Goal: Answer question/provide support

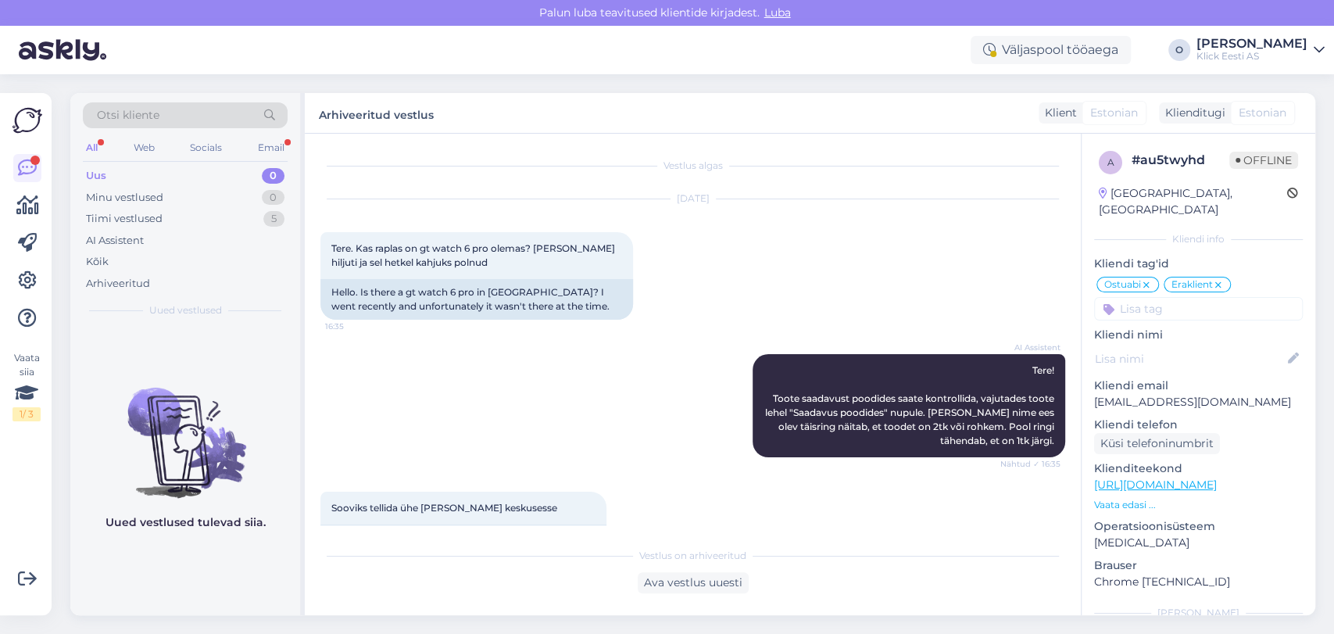
scroll to position [760, 0]
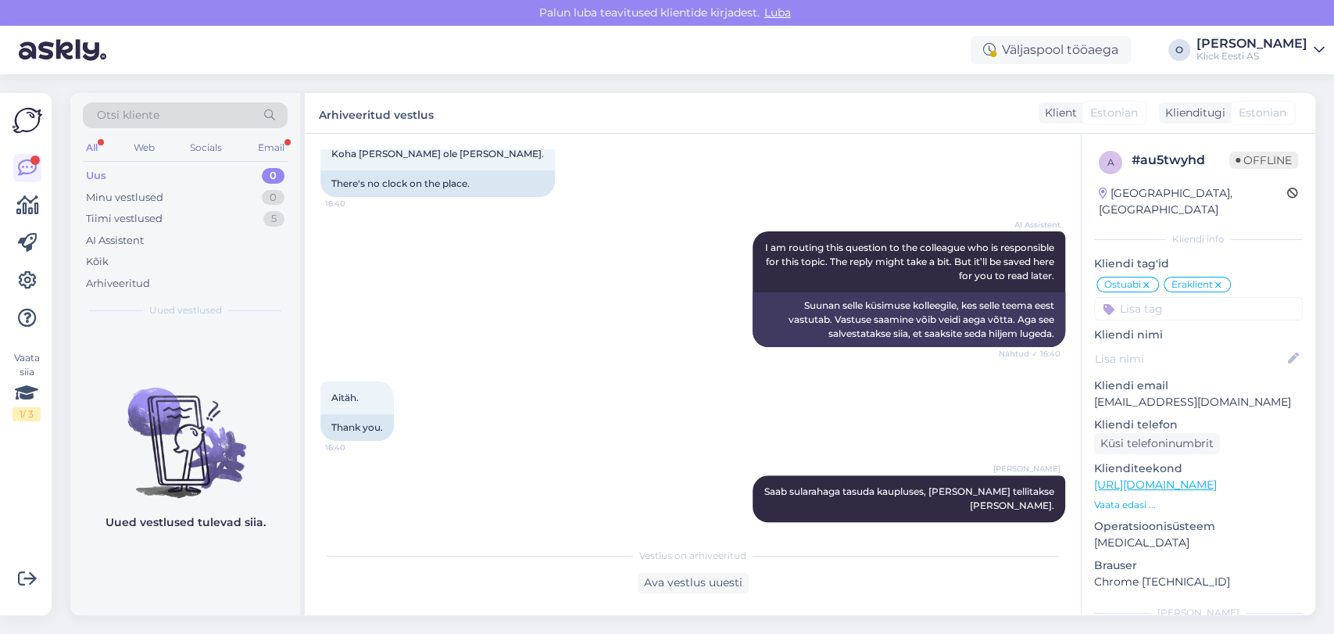
click at [228, 179] on div "Uus 0" at bounding box center [185, 176] width 205 height 22
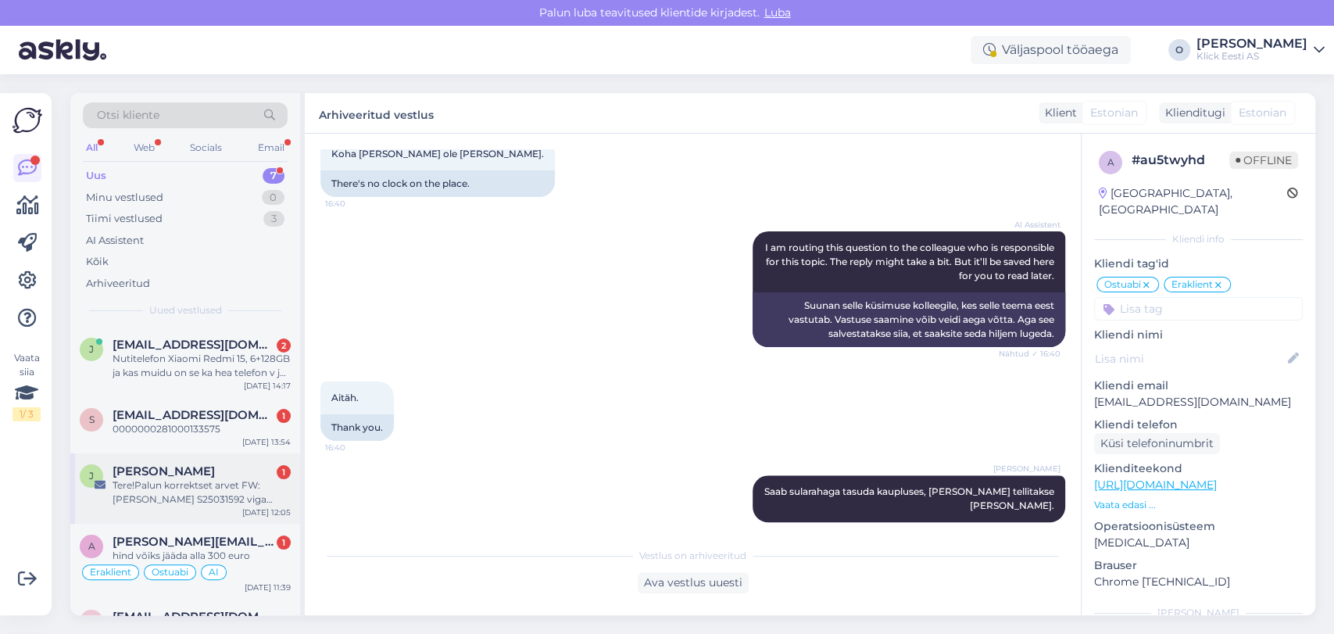
click at [195, 487] on div "Tere!Palun korrektset arvet FW: [PERSON_NAME] S25031592 viga käibemaksu summas" at bounding box center [202, 492] width 178 height 28
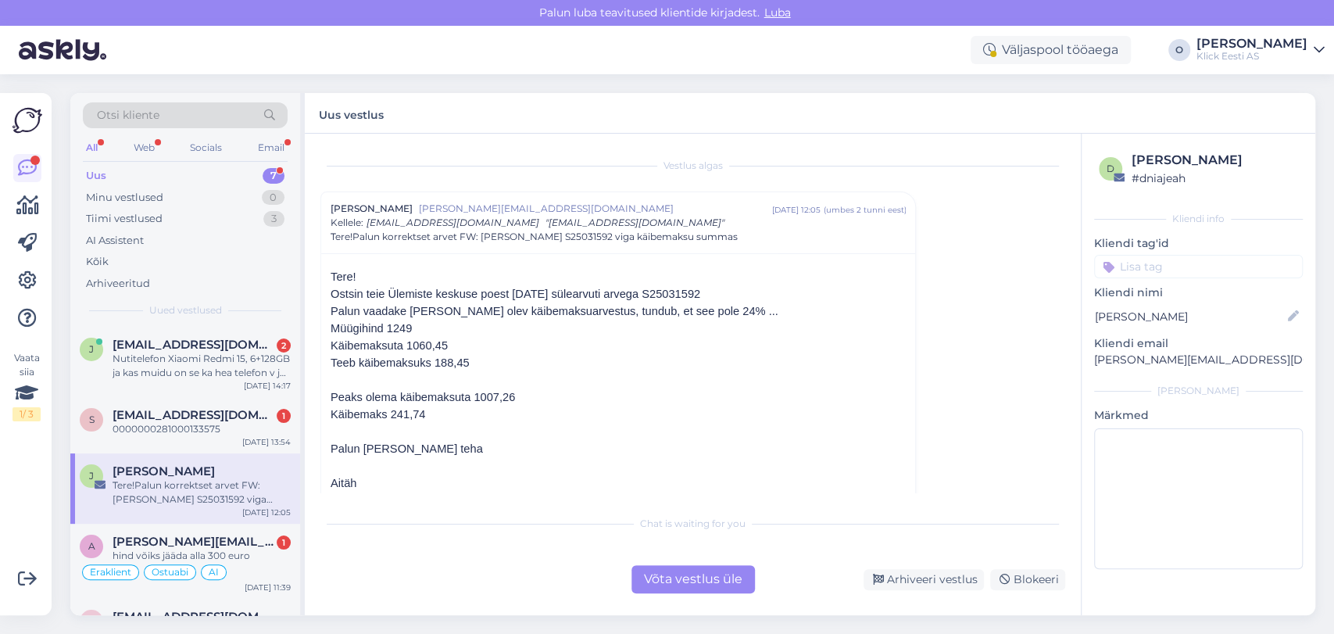
click at [665, 288] on p "Ostsin teie Ülemiste keskuse poest [DATE] sülearvuti arvega S25031592" at bounding box center [618, 293] width 575 height 17
copy p "S25031592"
click at [242, 535] on span "[PERSON_NAME][EMAIL_ADDRESS][DOMAIN_NAME]" at bounding box center [194, 541] width 163 height 14
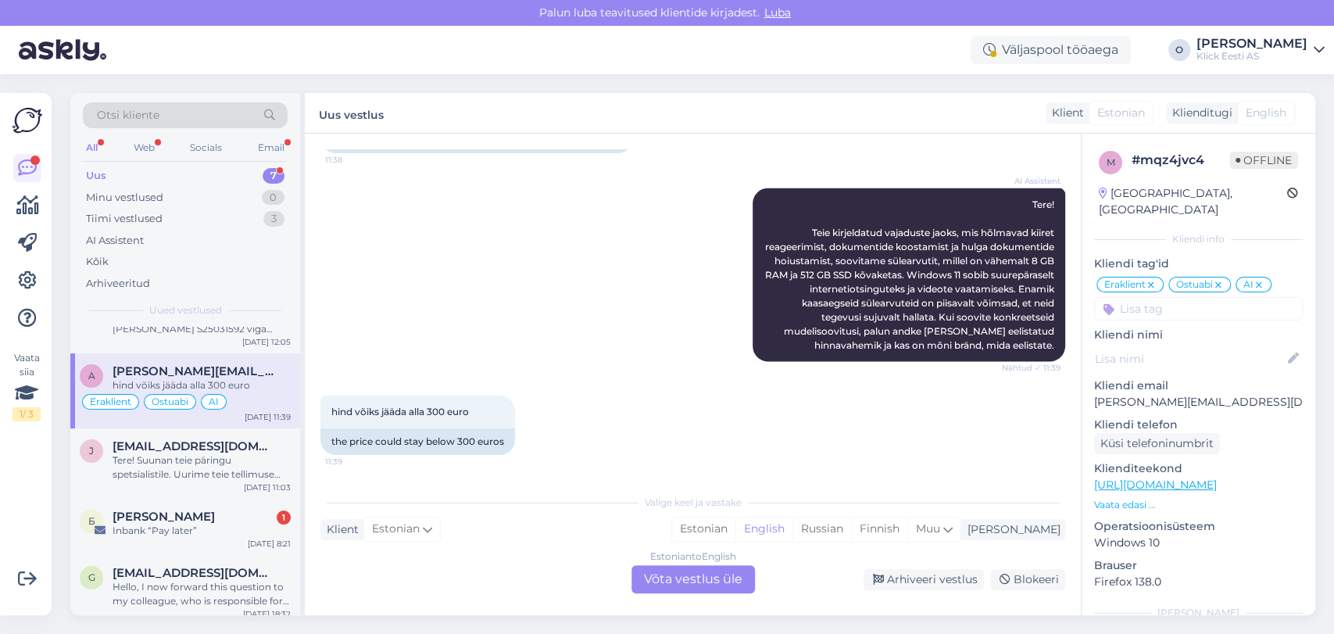
scroll to position [173, 0]
click at [188, 516] on span "[PERSON_NAME]" at bounding box center [164, 513] width 102 height 14
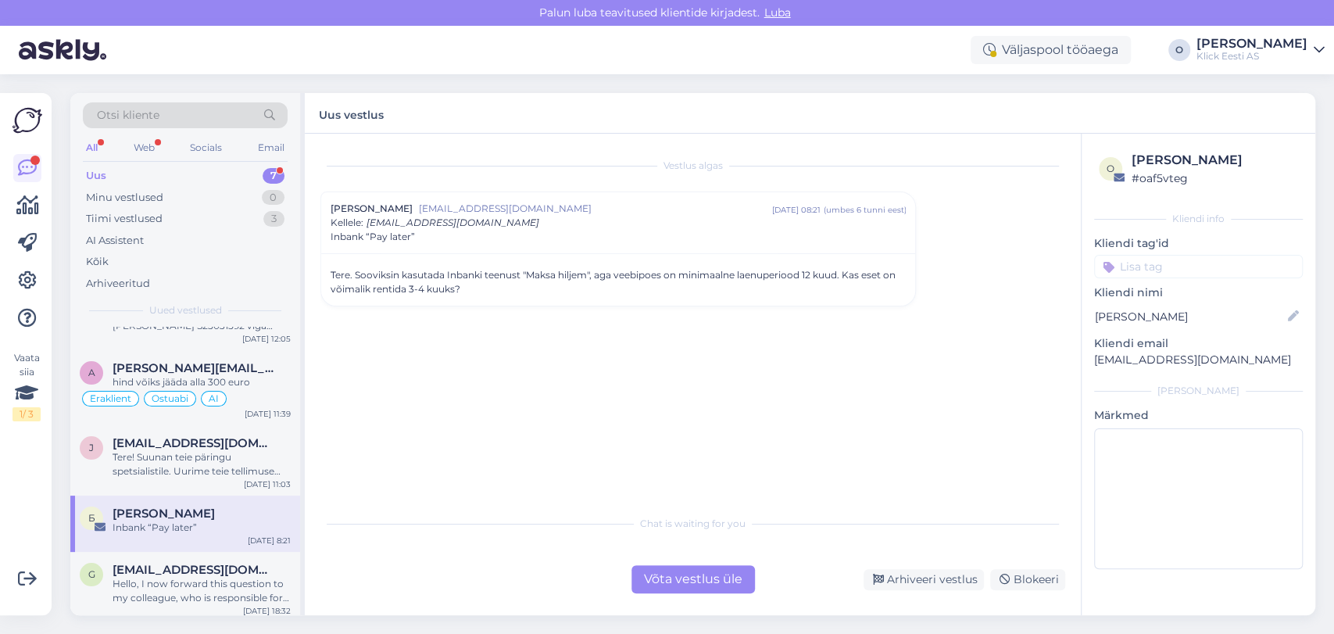
scroll to position [180, 0]
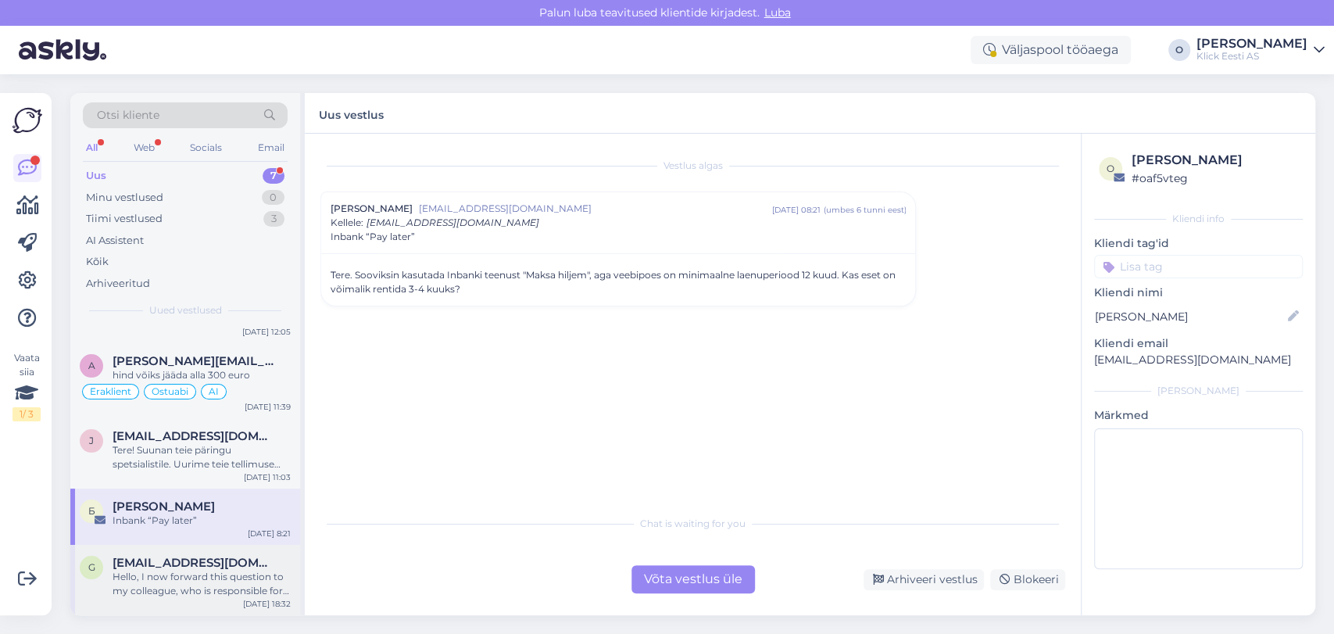
click at [194, 557] on span "[EMAIL_ADDRESS][DOMAIN_NAME]" at bounding box center [194, 563] width 163 height 14
